Goal: Information Seeking & Learning: Learn about a topic

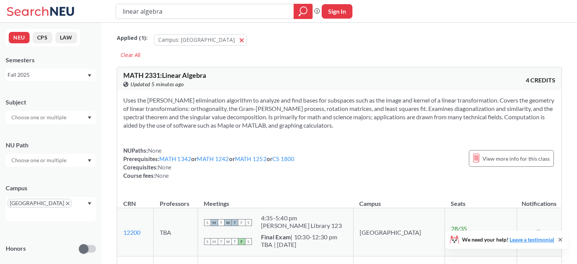
scroll to position [146, 0]
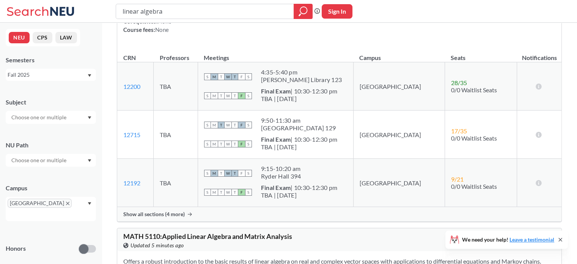
click at [557, 105] on td "There are still seats remaining for this section" at bounding box center [539, 86] width 44 height 48
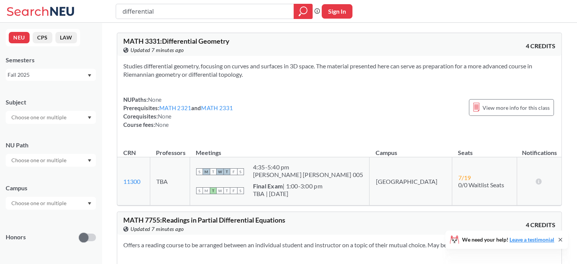
drag, startPoint x: 185, startPoint y: 9, endPoint x: 102, endPoint y: 27, distance: 85.5
type input "reimannian"
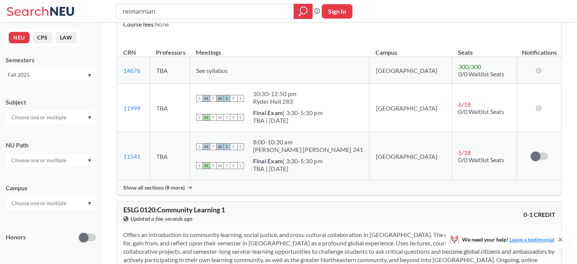
scroll to position [607, 0]
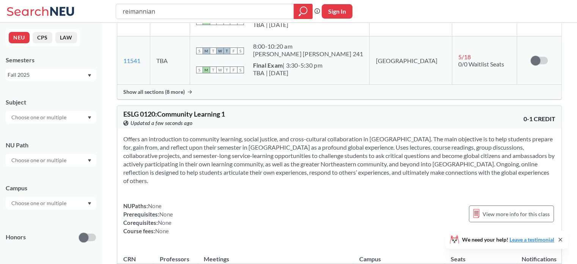
drag, startPoint x: 168, startPoint y: 11, endPoint x: 97, endPoint y: 4, distance: 71.3
click at [97, 4] on div "reimannian Phrase search guarantees the exact search appears in the results. Ex…" at bounding box center [288, 11] width 577 height 23
type input "geometry"
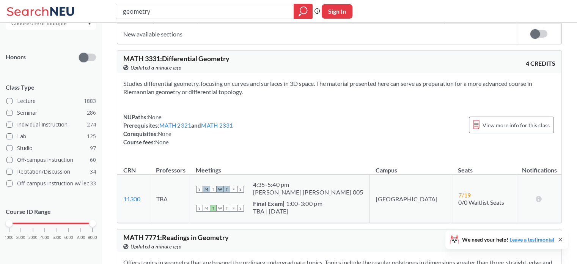
scroll to position [304, 0]
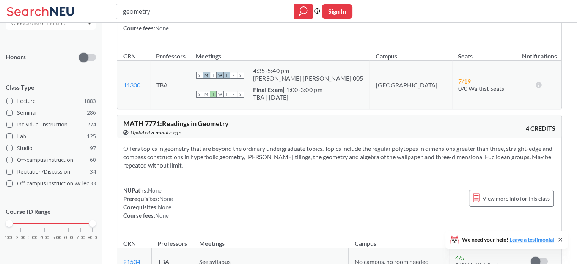
click at [34, 224] on div "1000 2000 3000 4000 5000 6000 7000 8000" at bounding box center [51, 223] width 84 height 5
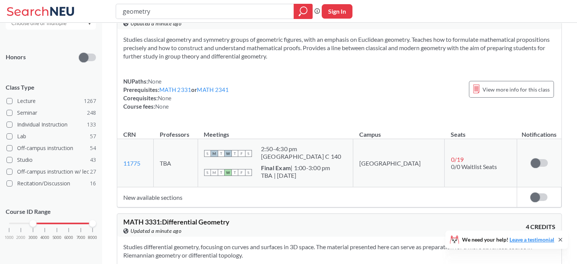
scroll to position [190, 0]
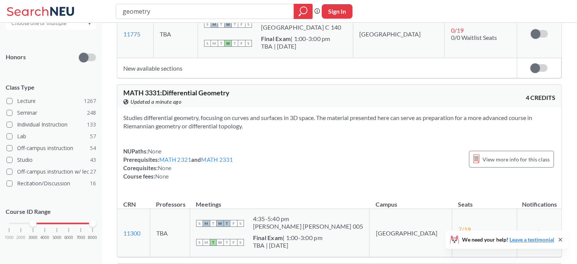
drag, startPoint x: 185, startPoint y: 13, endPoint x: 66, endPoint y: 13, distance: 119.2
click at [66, 13] on div "geometry Phrase search guarantees the exact search appears in the results. Ex. …" at bounding box center [288, 11] width 577 height 23
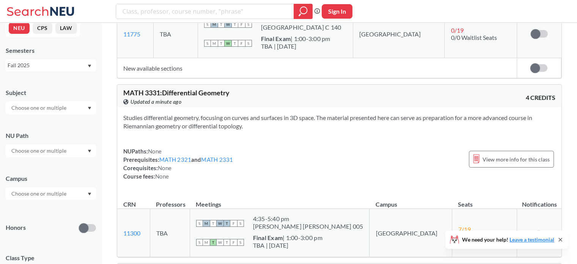
scroll to position [0, 0]
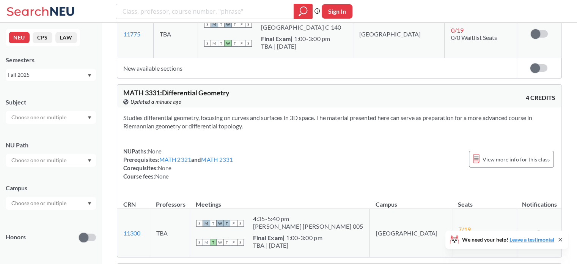
click at [56, 118] on input "text" at bounding box center [40, 117] width 64 height 9
type input "ma"
click at [55, 129] on div "MATH ( 48 )" at bounding box center [53, 130] width 86 height 8
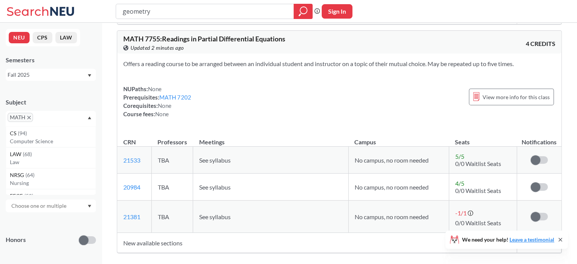
scroll to position [9028, 0]
